Goal: Task Accomplishment & Management: Use online tool/utility

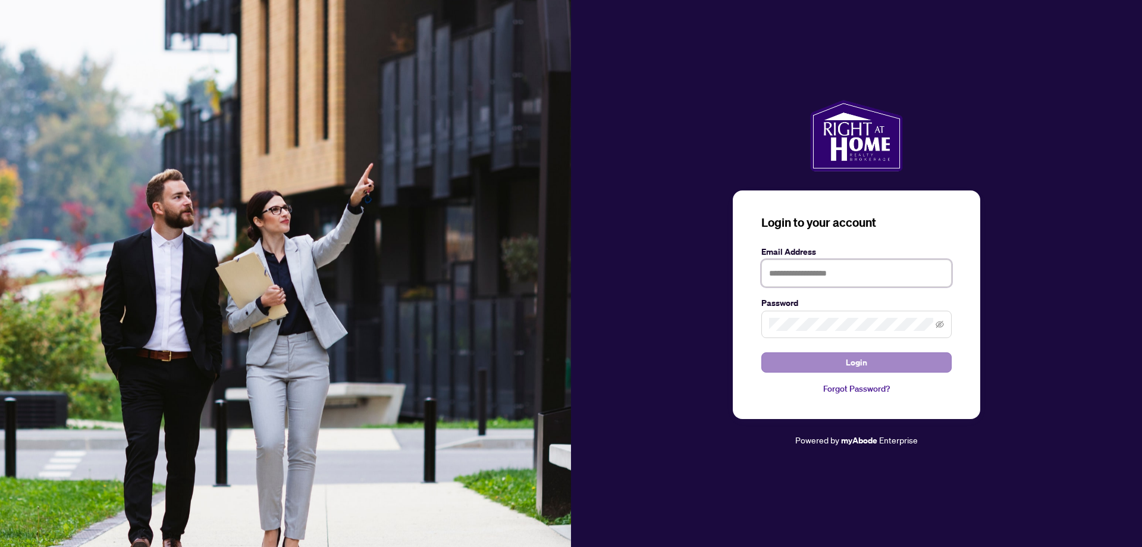
type input "**********"
click at [850, 357] on span "Login" at bounding box center [856, 362] width 21 height 19
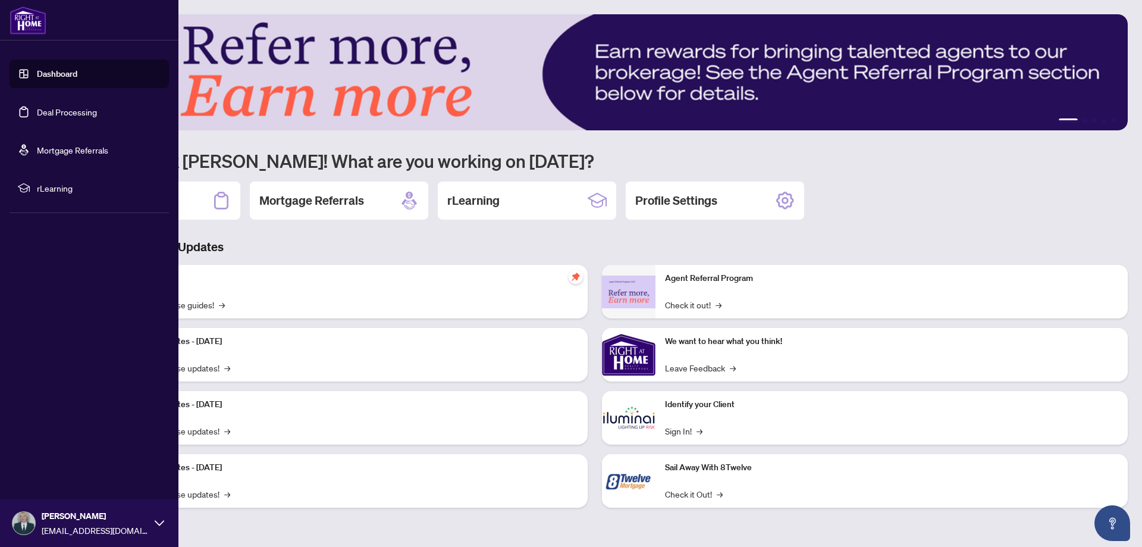
click at [37, 109] on link "Deal Processing" at bounding box center [67, 111] width 60 height 11
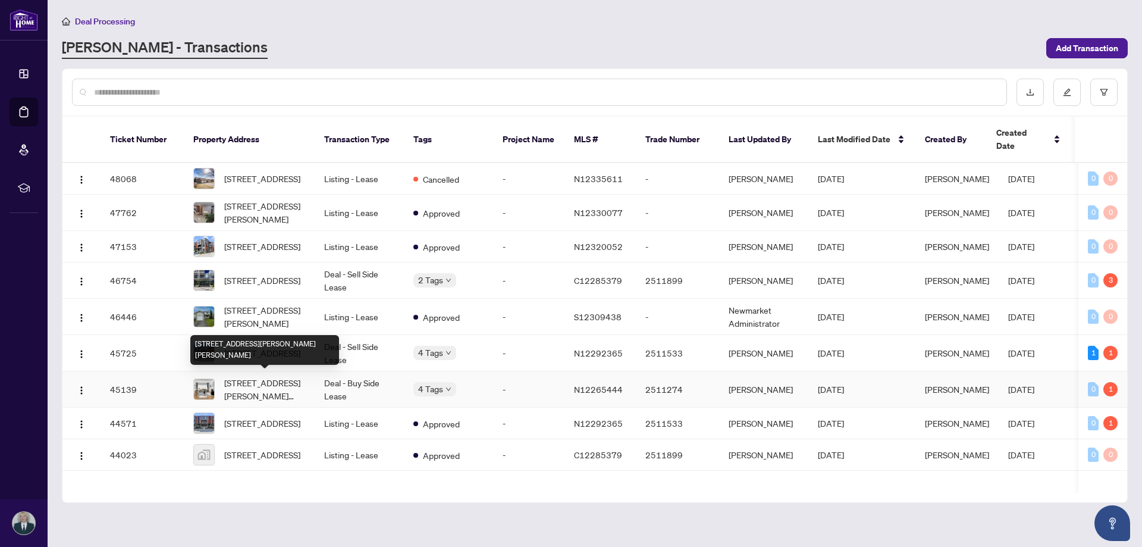
click at [247, 384] on span "[STREET_ADDRESS][PERSON_NAME][PERSON_NAME]" at bounding box center [264, 389] width 81 height 26
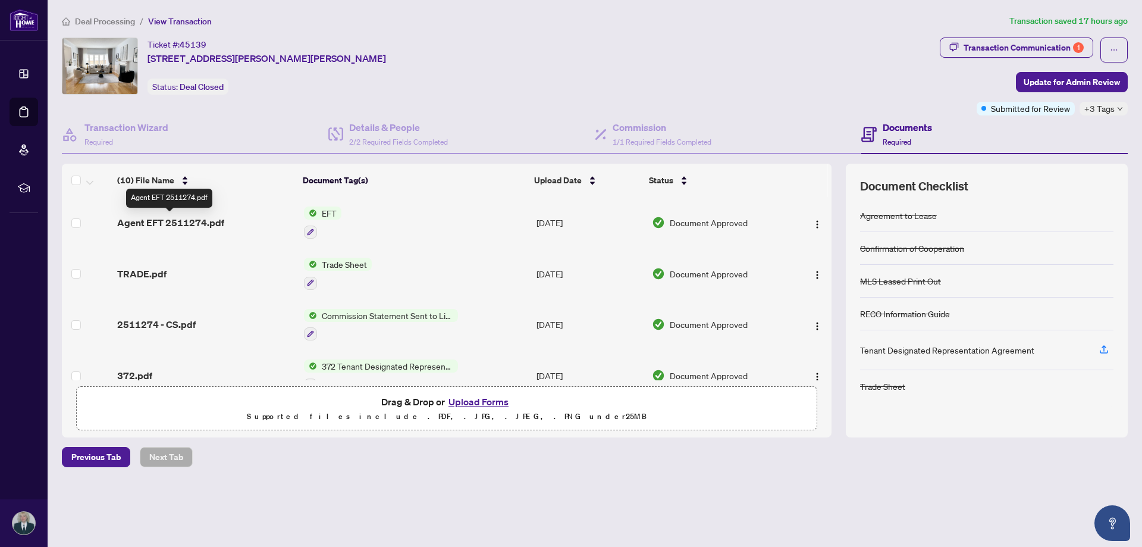
click at [192, 221] on span "Agent EFT 2511274.pdf" at bounding box center [170, 222] width 107 height 14
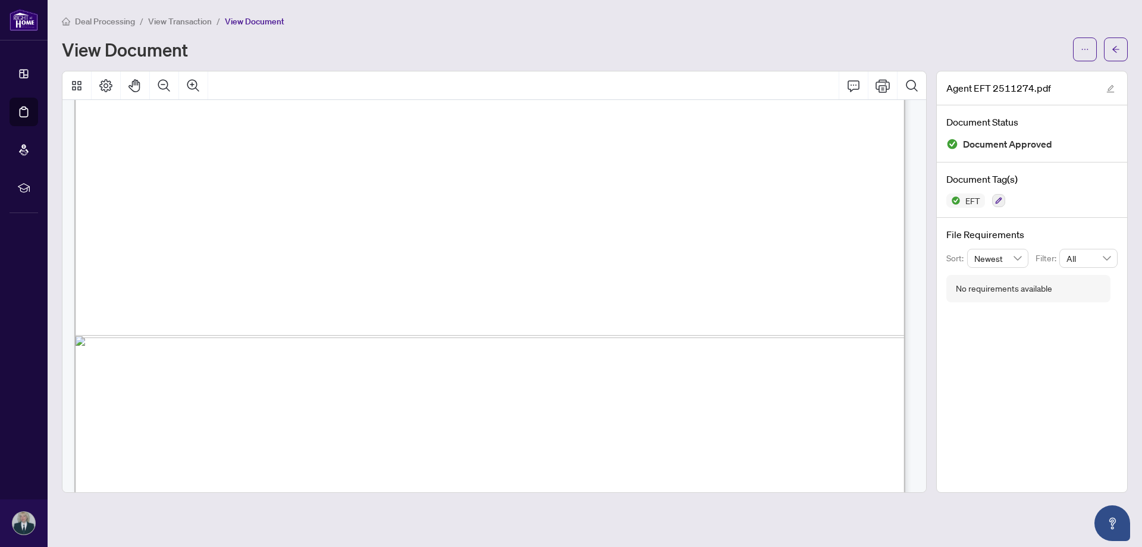
scroll to position [707, 0]
